Goal: Transaction & Acquisition: Book appointment/travel/reservation

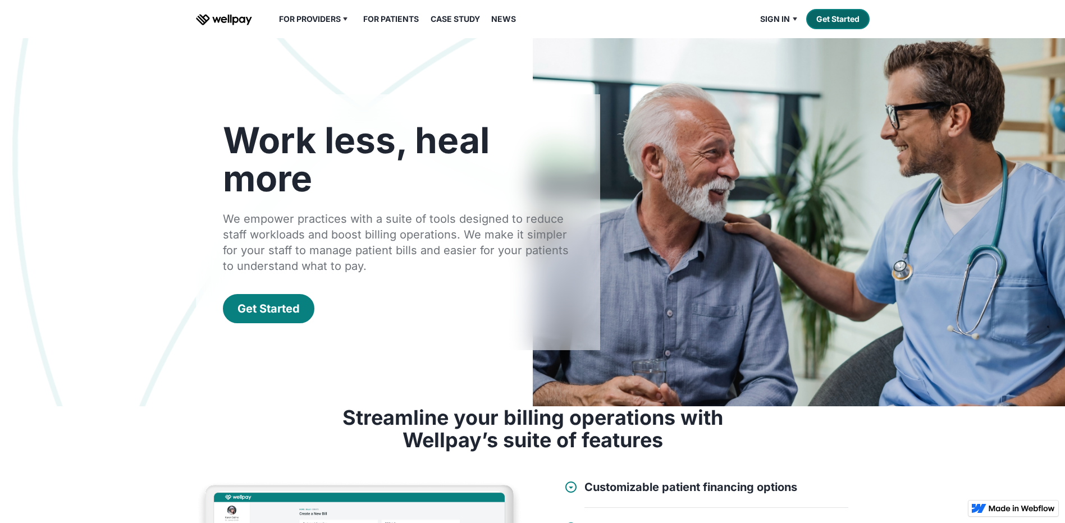
click at [821, 23] on link "Get Started" at bounding box center [837, 19] width 63 height 20
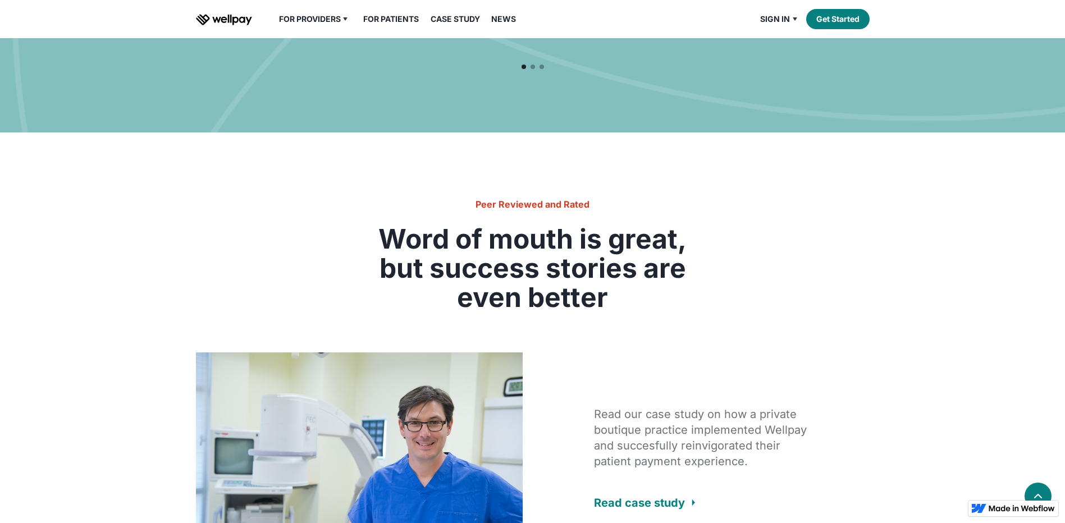
scroll to position [2078, 0]
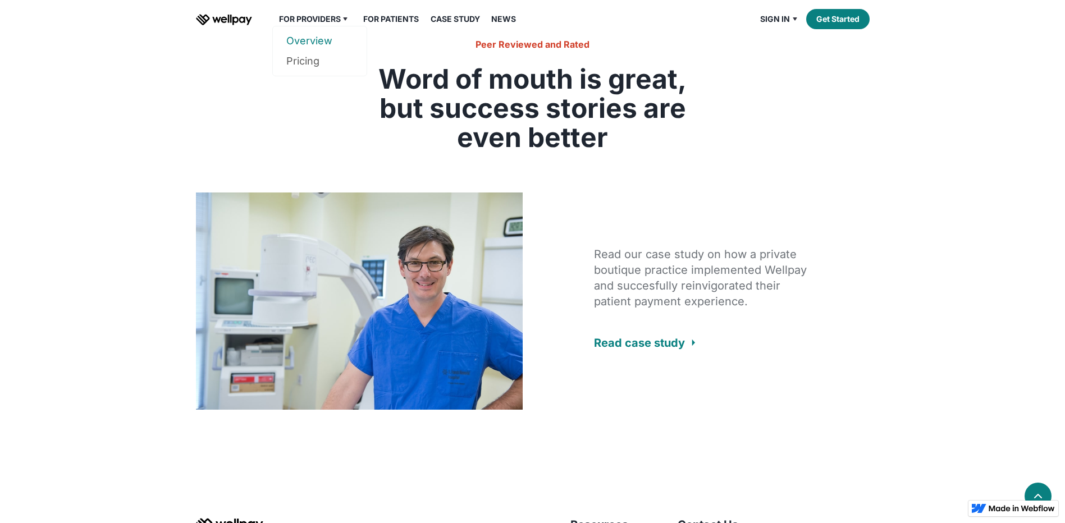
click at [311, 38] on link "Overview" at bounding box center [319, 41] width 67 height 20
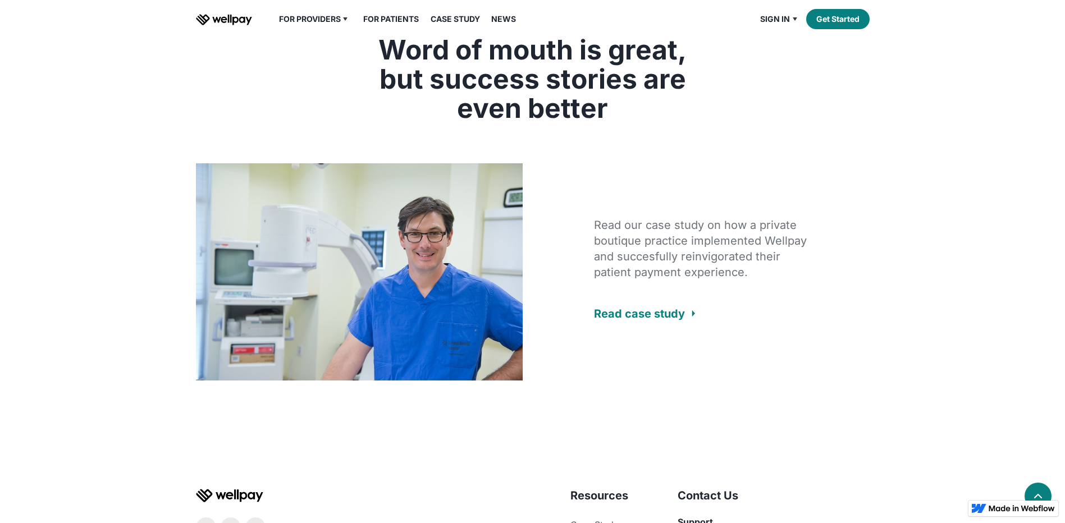
scroll to position [2246, 0]
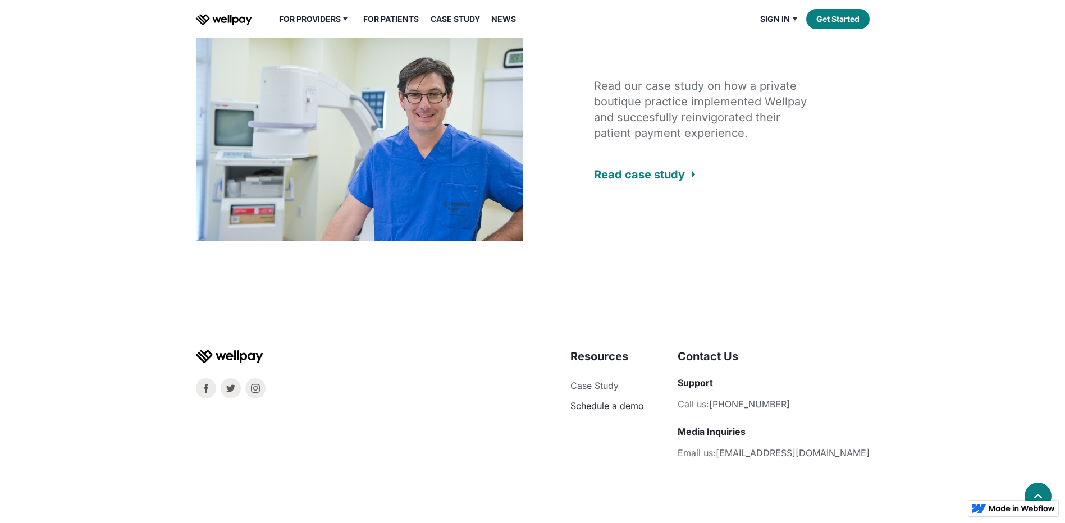
click at [644, 405] on link "Schedule a demo" at bounding box center [608, 405] width 74 height 11
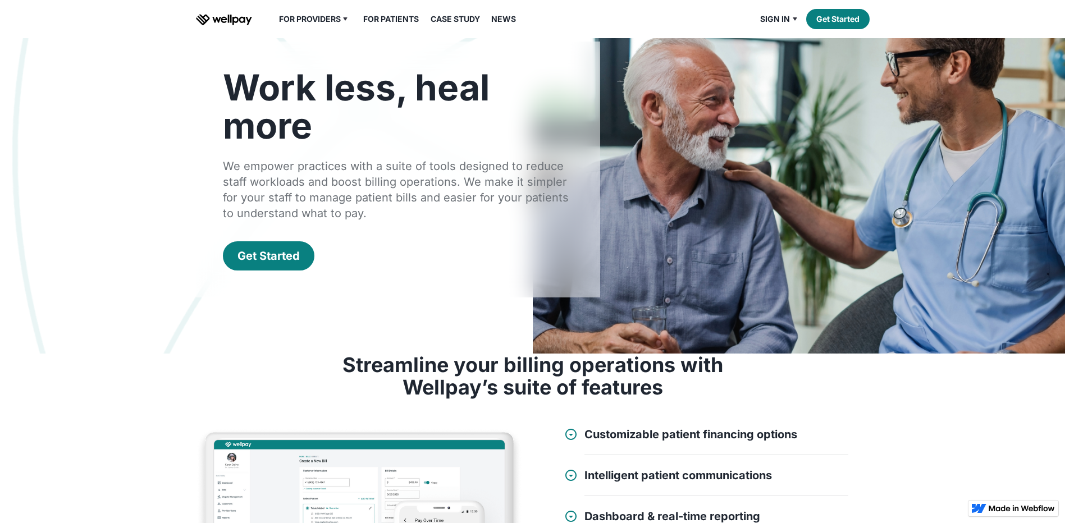
scroll to position [0, 0]
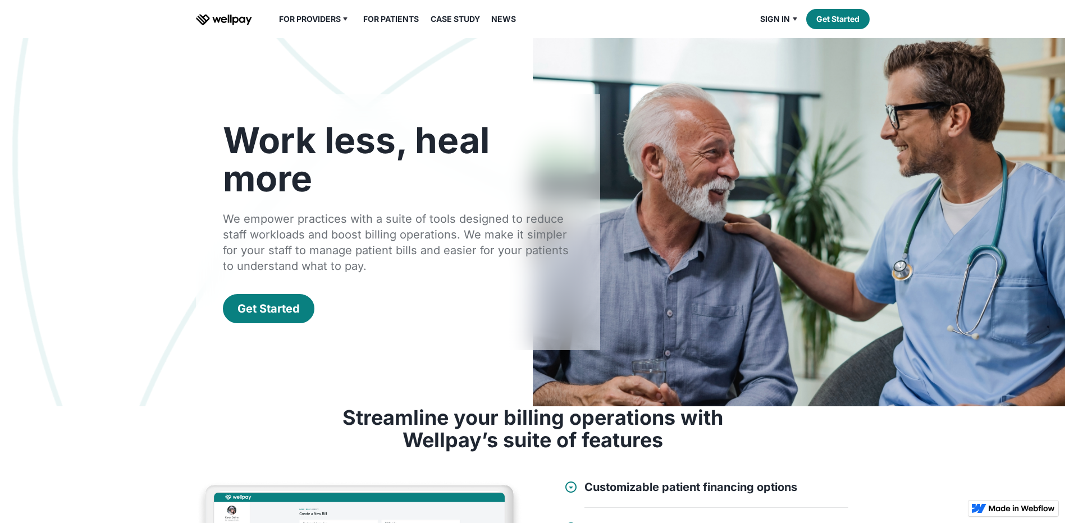
click at [450, 18] on link "Case Study" at bounding box center [455, 18] width 63 height 13
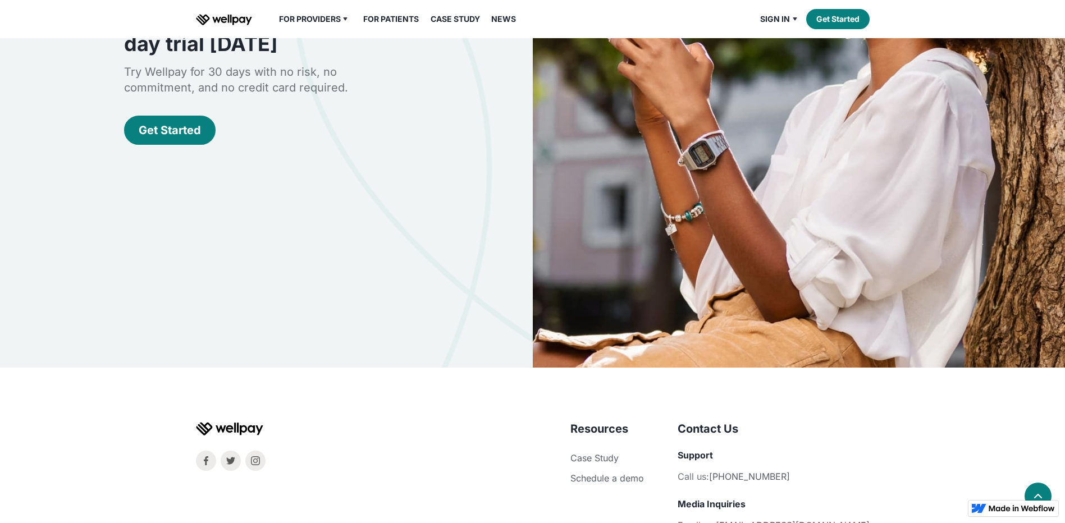
scroll to position [2246, 0]
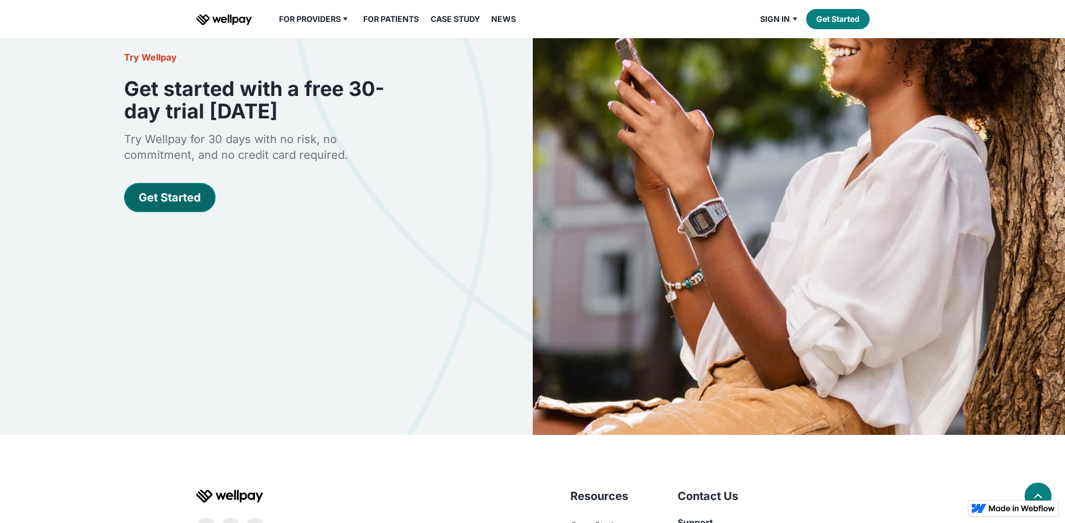
click at [178, 190] on div "Get Started" at bounding box center [170, 198] width 62 height 16
